Goal: Information Seeking & Learning: Check status

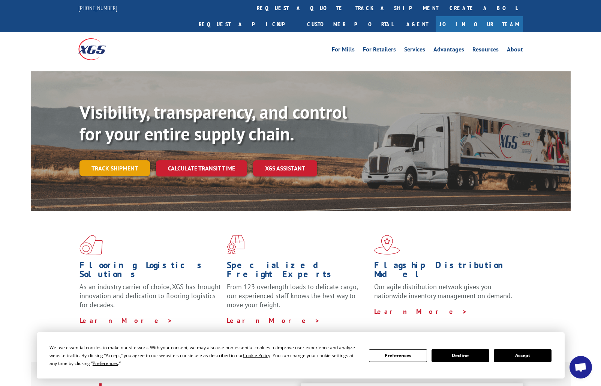
click at [127, 160] on link "Track shipment" at bounding box center [115, 168] width 71 height 16
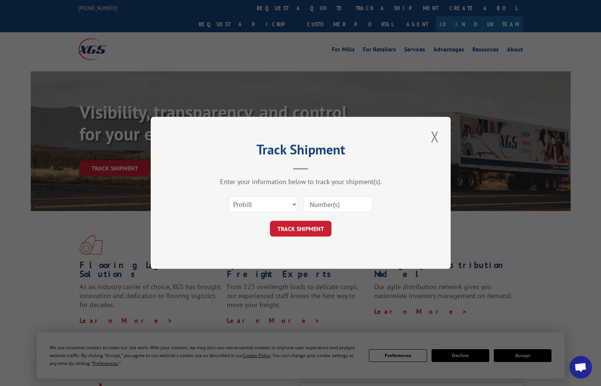
click at [313, 203] on input at bounding box center [338, 205] width 69 height 16
paste input "182241"
type input "182241"
click at [304, 230] on button "TRACK SHIPMENT" at bounding box center [301, 229] width 62 height 16
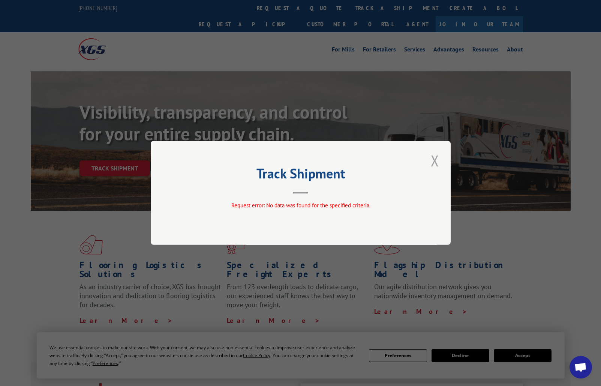
click at [432, 161] on button "Close modal" at bounding box center [435, 160] width 13 height 21
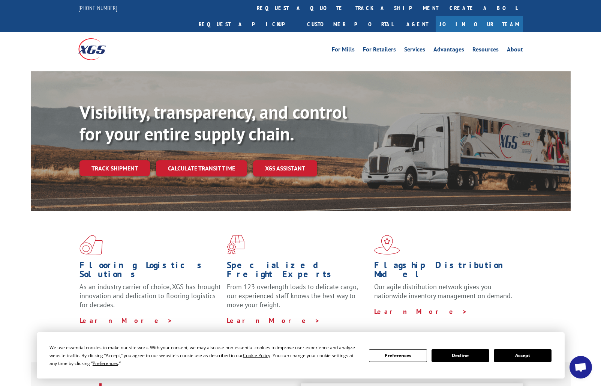
click at [130, 160] on link "Track shipment" at bounding box center [115, 168] width 71 height 16
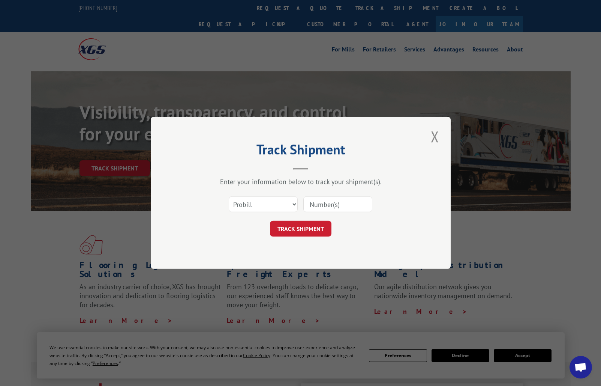
click at [319, 205] on input at bounding box center [338, 205] width 69 height 16
paste input "182241"
type input "182241"
click at [312, 233] on button "TRACK SHIPMENT" at bounding box center [301, 229] width 62 height 16
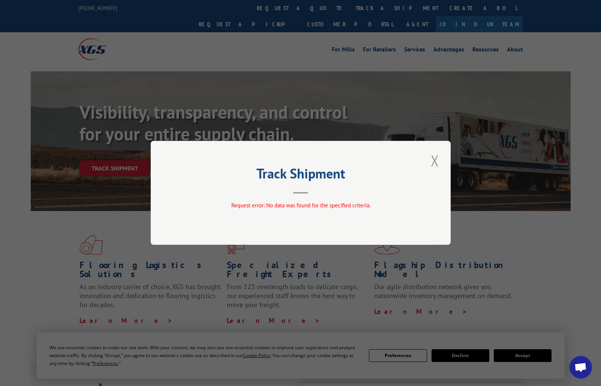
click at [433, 161] on button "Close modal" at bounding box center [435, 160] width 13 height 21
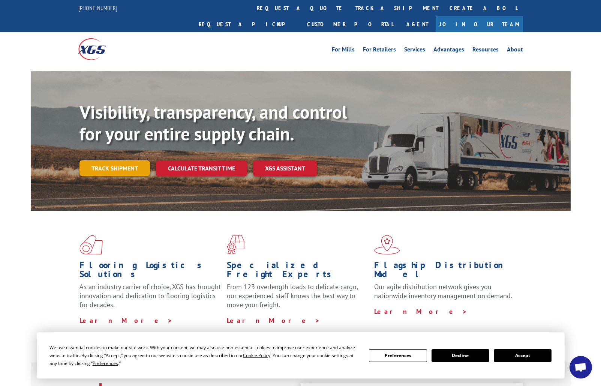
click at [108, 160] on link "Track shipment" at bounding box center [115, 168] width 71 height 16
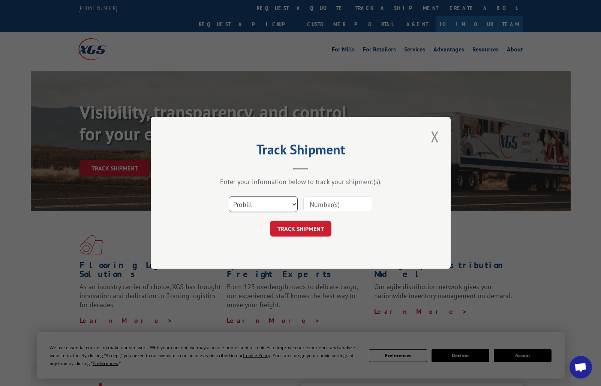
select select "bol"
click at [318, 201] on input at bounding box center [338, 205] width 69 height 16
paste input "182241"
type input "182241"
click at [319, 230] on button "TRACK SHIPMENT" at bounding box center [301, 229] width 62 height 16
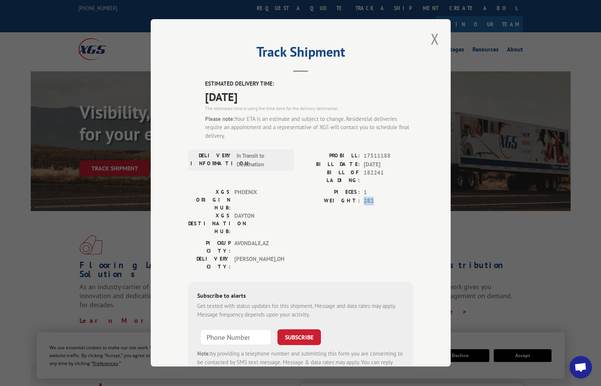
drag, startPoint x: 363, startPoint y: 192, endPoint x: 376, endPoint y: 191, distance: 13.5
click at [376, 197] on div "WEIGHT: 282" at bounding box center [357, 201] width 113 height 9
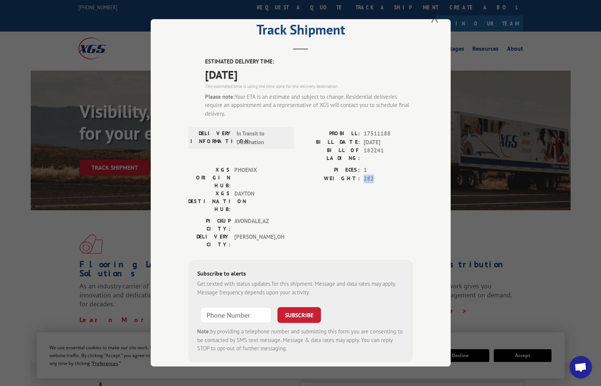
scroll to position [1, 0]
click at [134, 49] on div "Track Shipment ESTIMATED DELIVERY TIME: [DATE] The estimated time is using the …" at bounding box center [300, 193] width 601 height 386
click at [436, 23] on button "Close modal" at bounding box center [435, 16] width 13 height 21
